Goal: Transaction & Acquisition: Download file/media

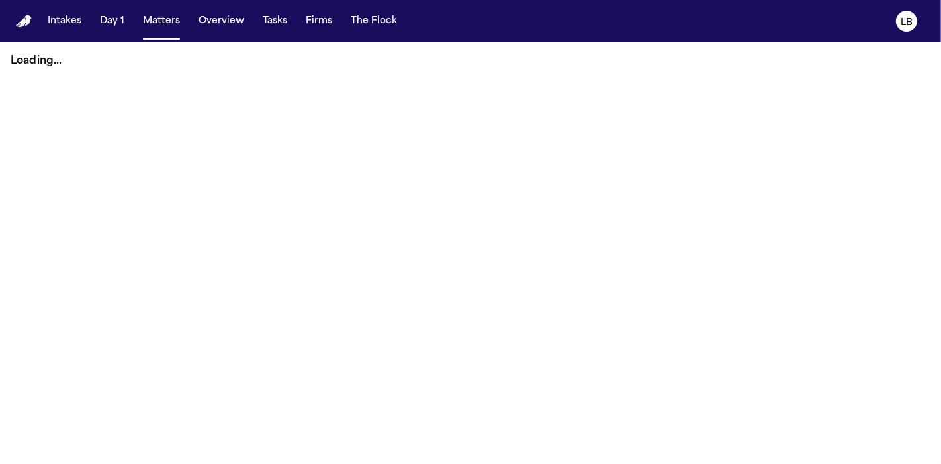
click at [153, 20] on button "Matters" at bounding box center [162, 21] width 48 height 24
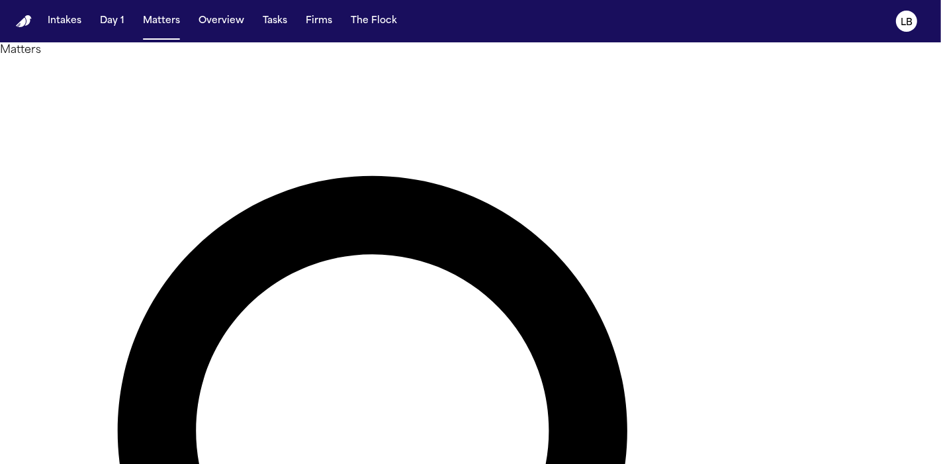
type input "*****"
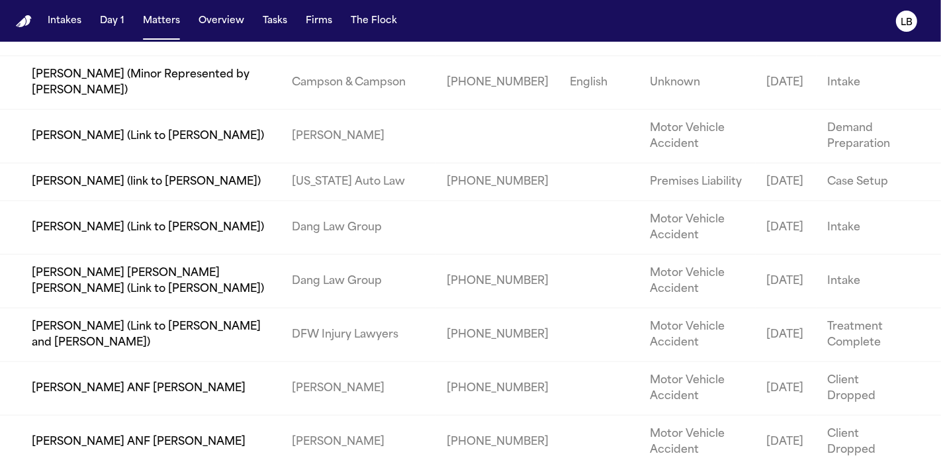
scroll to position [1434, 0]
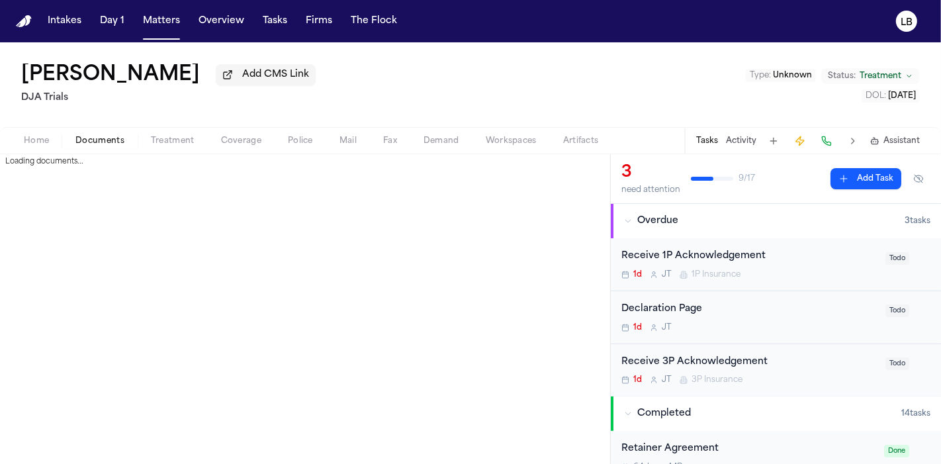
click at [94, 142] on span "Documents" at bounding box center [99, 141] width 49 height 11
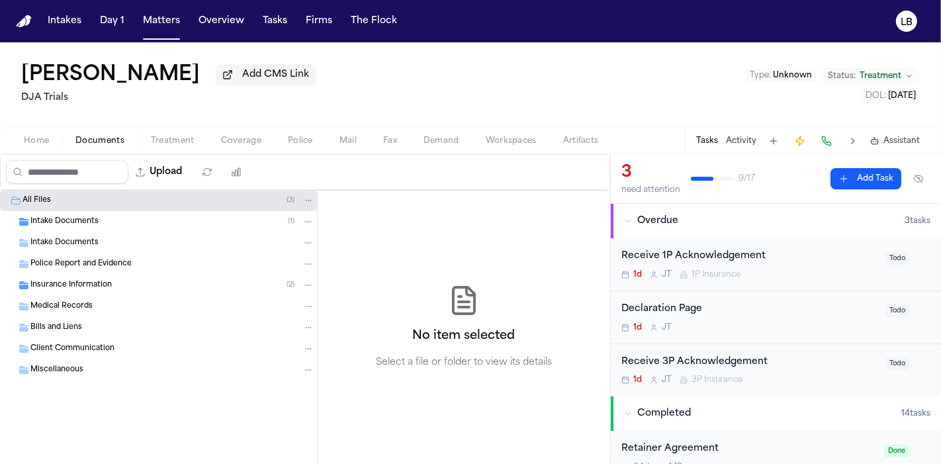
click at [77, 213] on div "Intake Documents ( 1 )" at bounding box center [158, 221] width 317 height 21
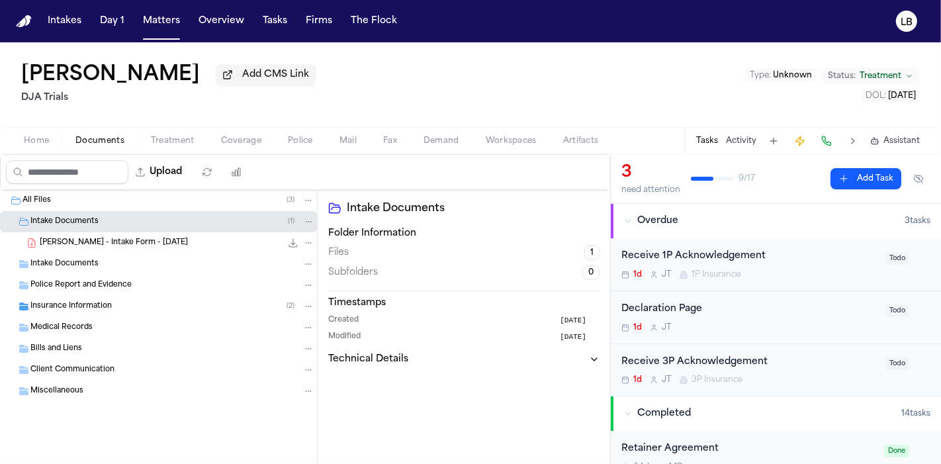
click at [91, 239] on span "[PERSON_NAME] - Intake Form - [DATE]" at bounding box center [114, 243] width 148 height 11
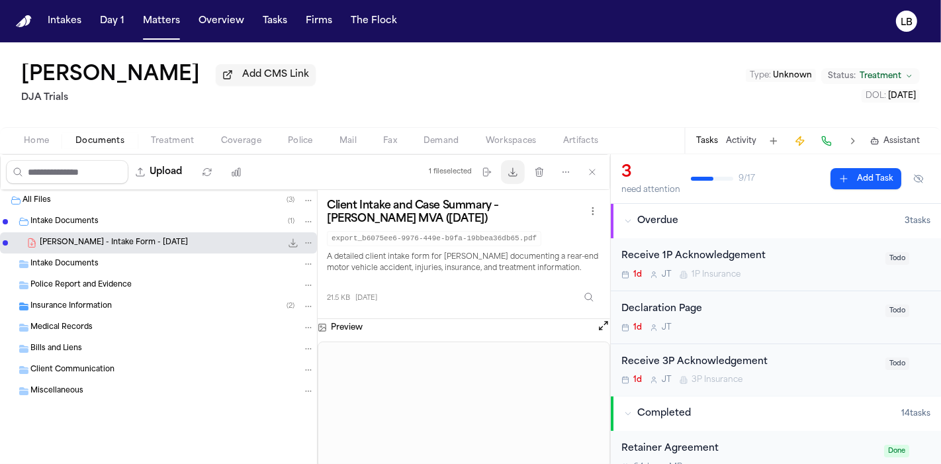
click at [517, 177] on button "Download files" at bounding box center [513, 172] width 24 height 24
click at [96, 137] on span "Documents" at bounding box center [99, 141] width 49 height 11
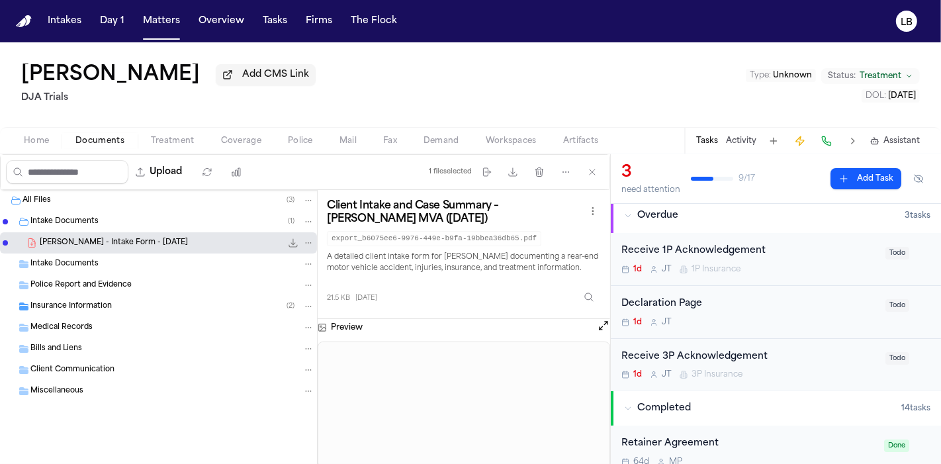
scroll to position [5, 0]
